Goal: Consume media (video, audio)

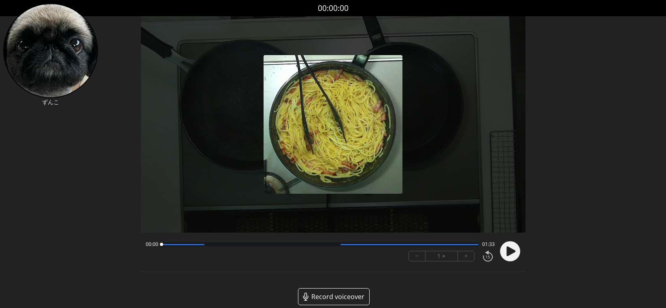
click at [509, 250] on icon at bounding box center [510, 251] width 9 height 10
click at [441, 245] on div at bounding box center [319, 244] width 317 height 4
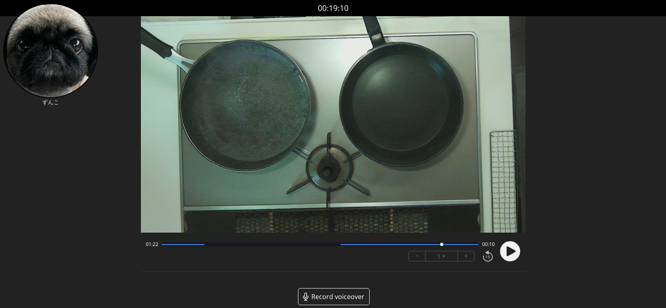
click at [420, 245] on div at bounding box center [319, 244] width 317 height 4
click at [463, 255] on button "+" at bounding box center [466, 256] width 16 height 10
click at [183, 246] on div at bounding box center [319, 244] width 317 height 4
click at [166, 246] on div at bounding box center [319, 244] width 317 height 4
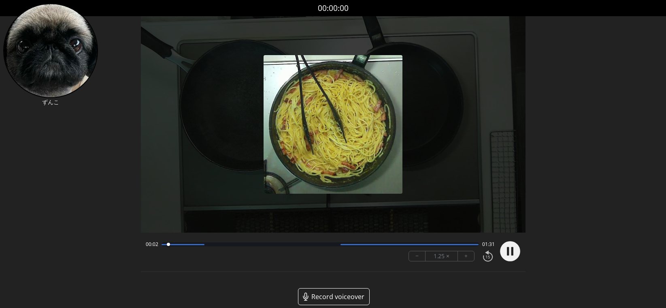
click at [179, 246] on div at bounding box center [319, 244] width 317 height 4
click at [185, 245] on div at bounding box center [181, 244] width 11 height 11
click at [193, 245] on div at bounding box center [319, 244] width 317 height 4
click at [203, 246] on div at bounding box center [319, 244] width 317 height 4
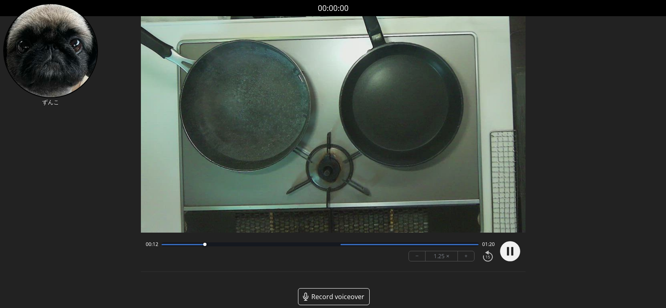
click at [211, 245] on div at bounding box center [319, 244] width 317 height 4
click at [455, 246] on div at bounding box center [319, 244] width 317 height 4
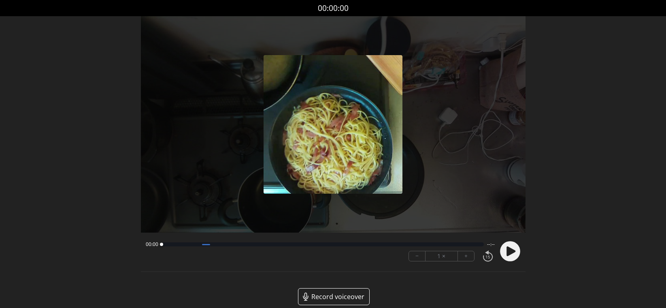
click at [507, 251] on icon at bounding box center [510, 251] width 9 height 10
click at [469, 254] on button "+" at bounding box center [466, 256] width 16 height 10
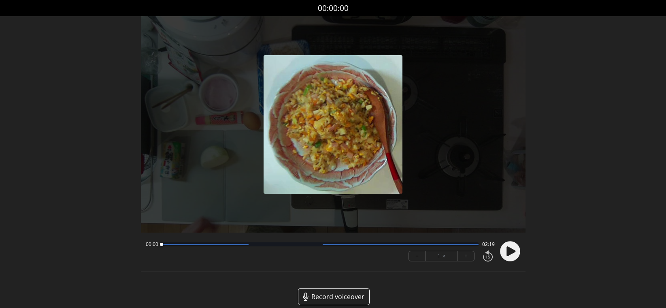
click at [507, 253] on icon at bounding box center [510, 251] width 9 height 10
click at [469, 256] on button "+" at bounding box center [466, 256] width 16 height 10
click at [380, 244] on div at bounding box center [401, 244] width 156 height 1
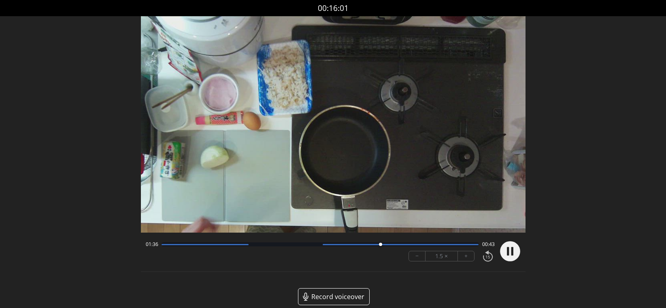
click at [412, 245] on div at bounding box center [319, 244] width 317 height 4
click at [518, 250] on circle at bounding box center [510, 251] width 20 height 20
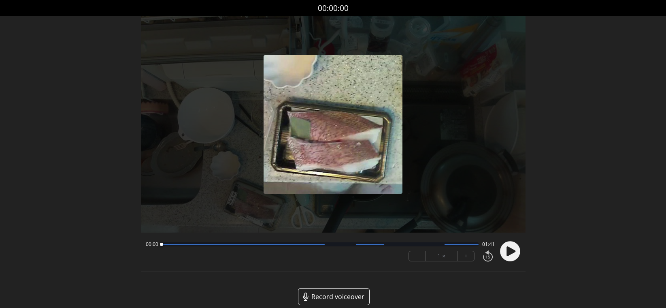
click at [506, 252] on circle at bounding box center [510, 251] width 20 height 20
click at [460, 254] on button "+" at bounding box center [466, 256] width 16 height 10
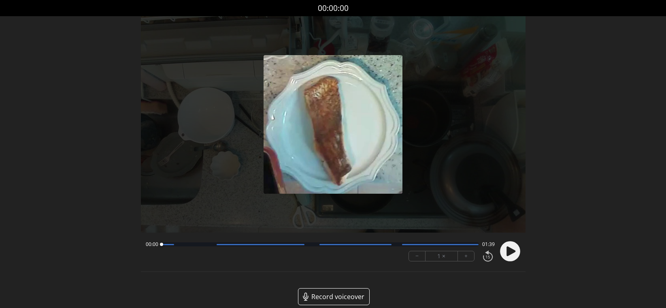
click at [514, 253] on circle at bounding box center [510, 251] width 20 height 20
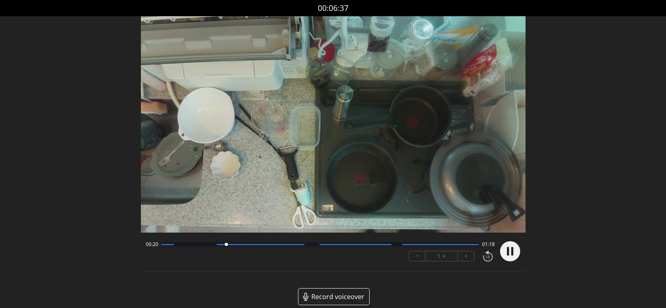
click at [472, 253] on button "+" at bounding box center [466, 256] width 16 height 10
